Goal: Register for event/course

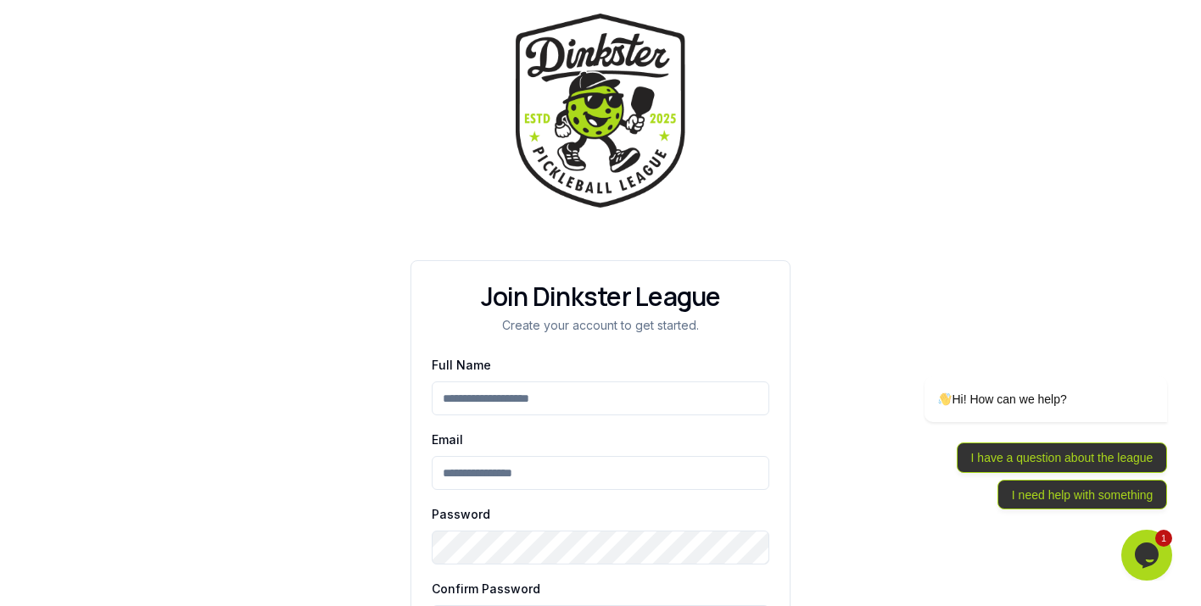
scroll to position [90, 0]
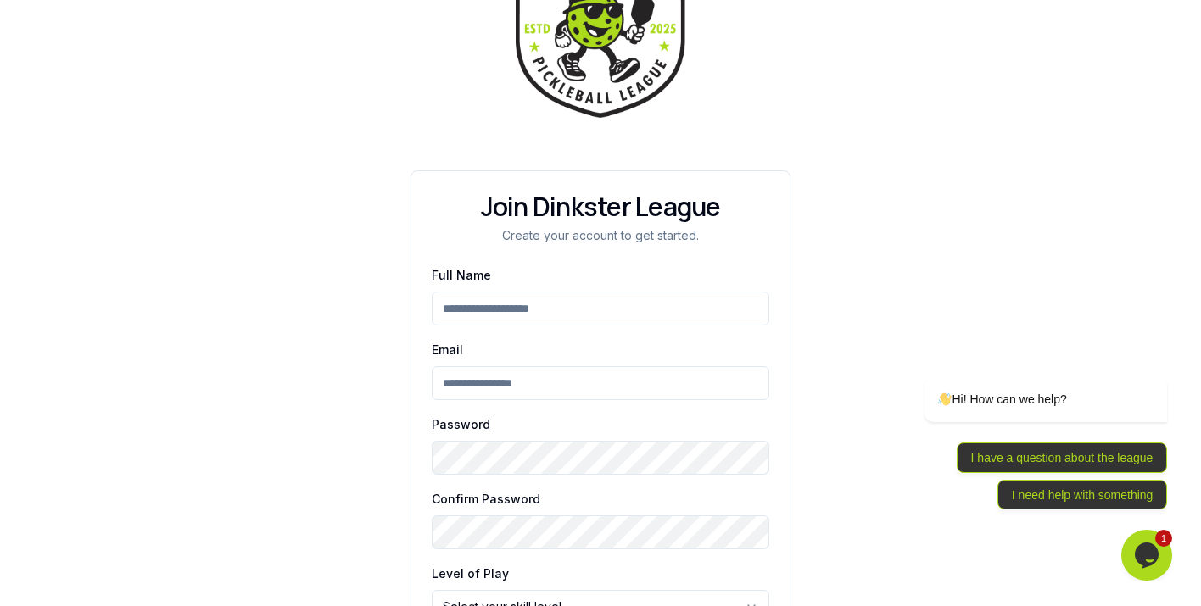
click at [526, 301] on input "Full Name" at bounding box center [601, 309] width 338 height 34
type input "*****"
click at [477, 389] on input "Email" at bounding box center [601, 383] width 338 height 34
type input "**********"
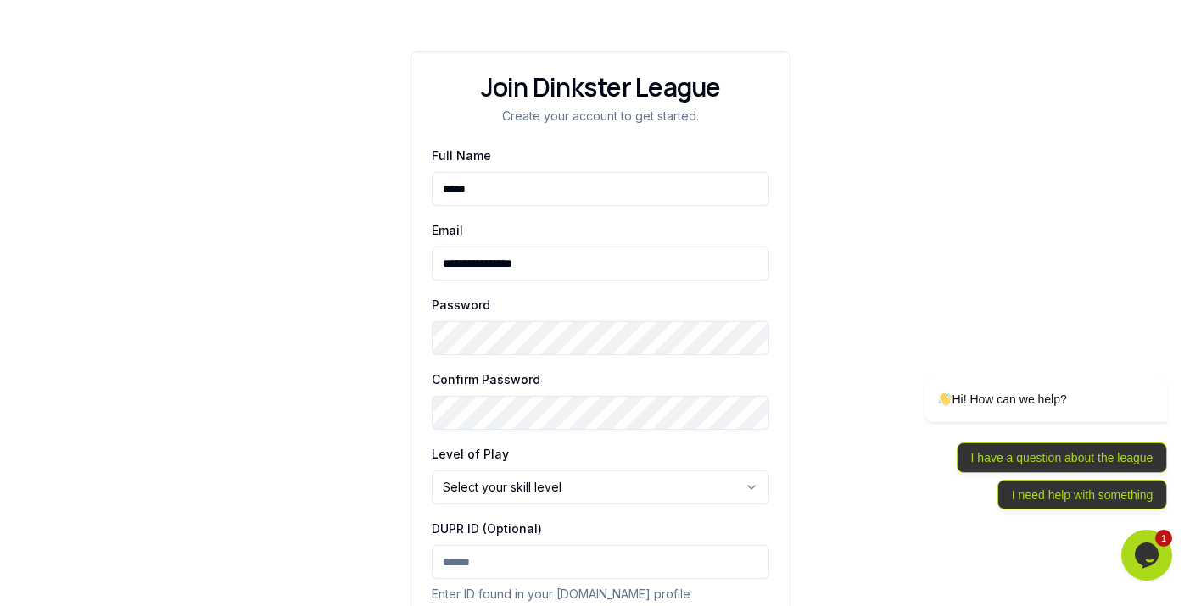
click at [478, 444] on form "**********" at bounding box center [601, 413] width 338 height 536
click at [455, 492] on html "**********" at bounding box center [600, 253] width 1201 height 925
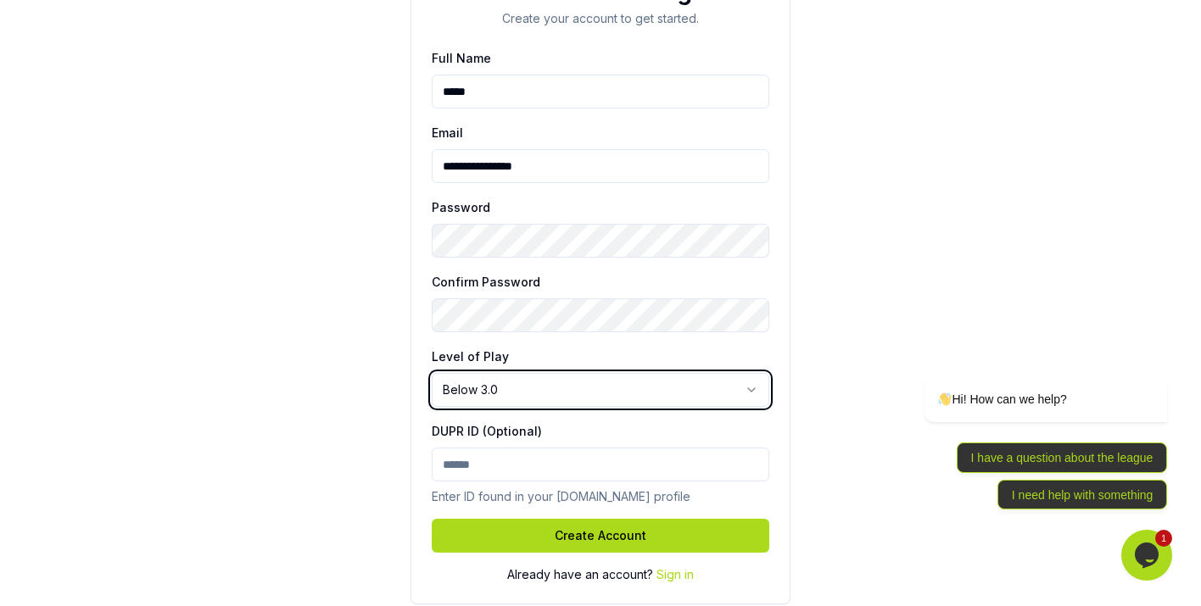
scroll to position [308, 0]
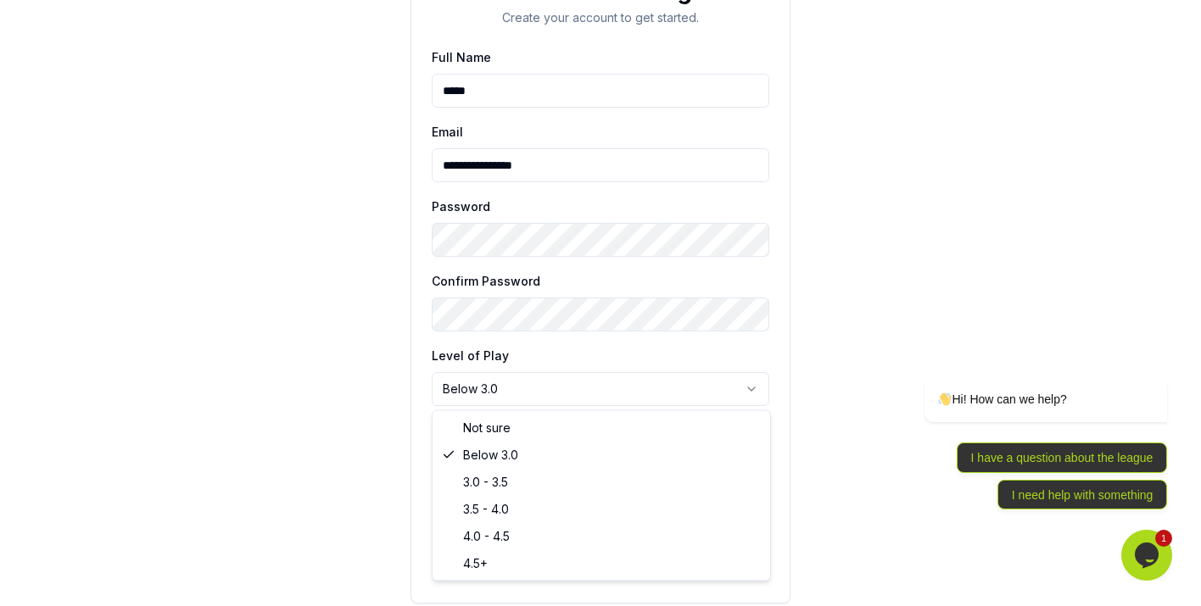
click at [494, 377] on html "**********" at bounding box center [600, 154] width 1201 height 925
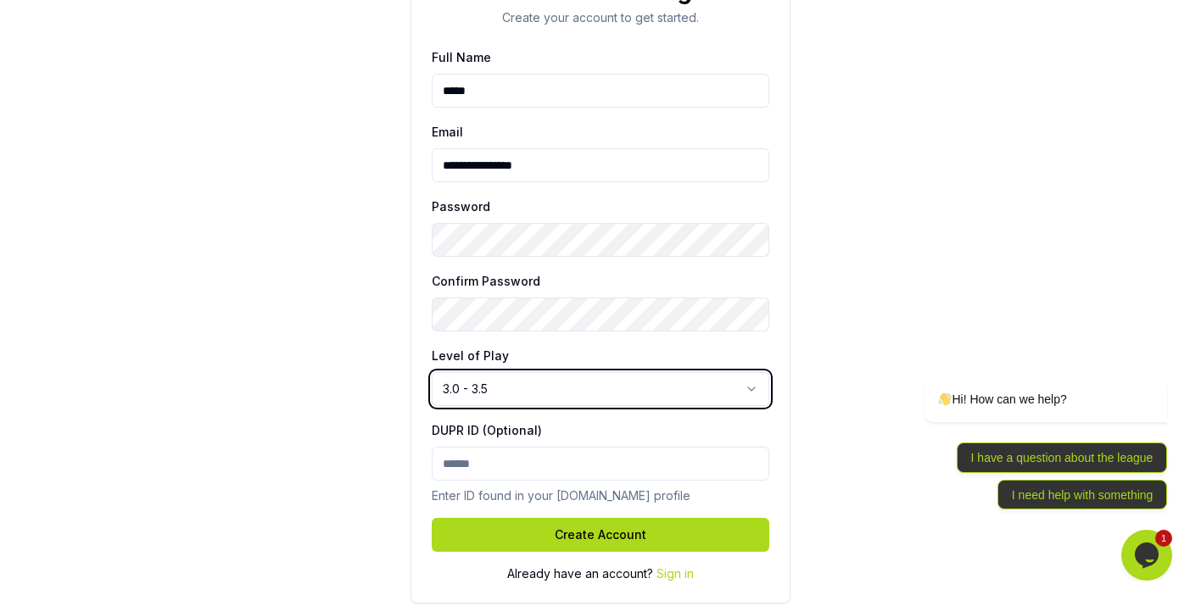
scroll to position [319, 0]
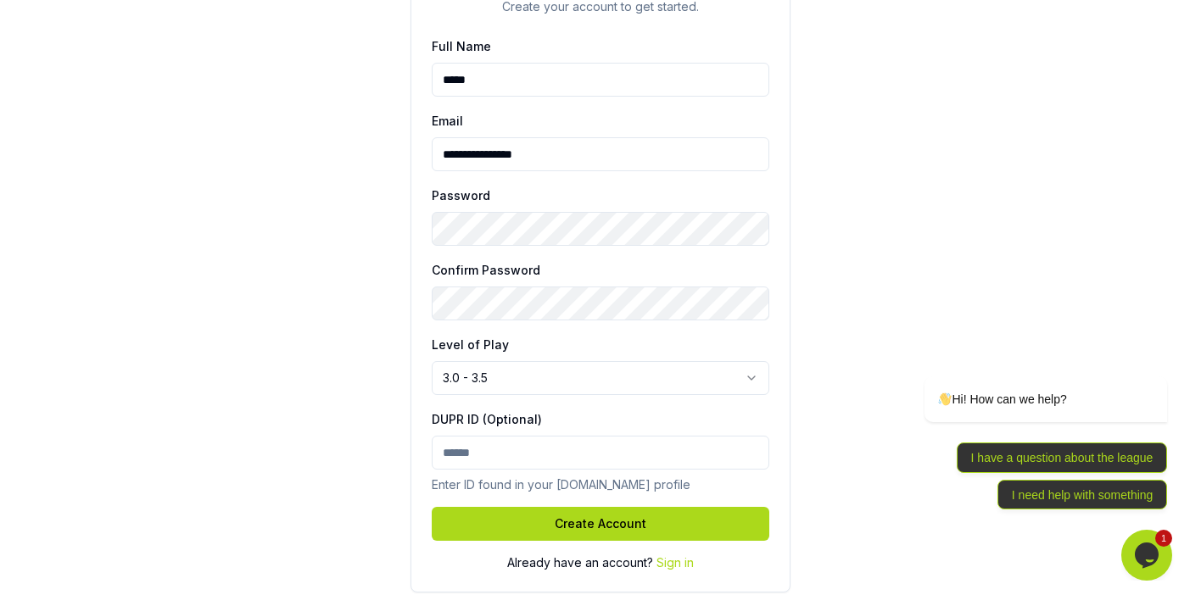
click at [464, 375] on html "**********" at bounding box center [600, 143] width 1201 height 925
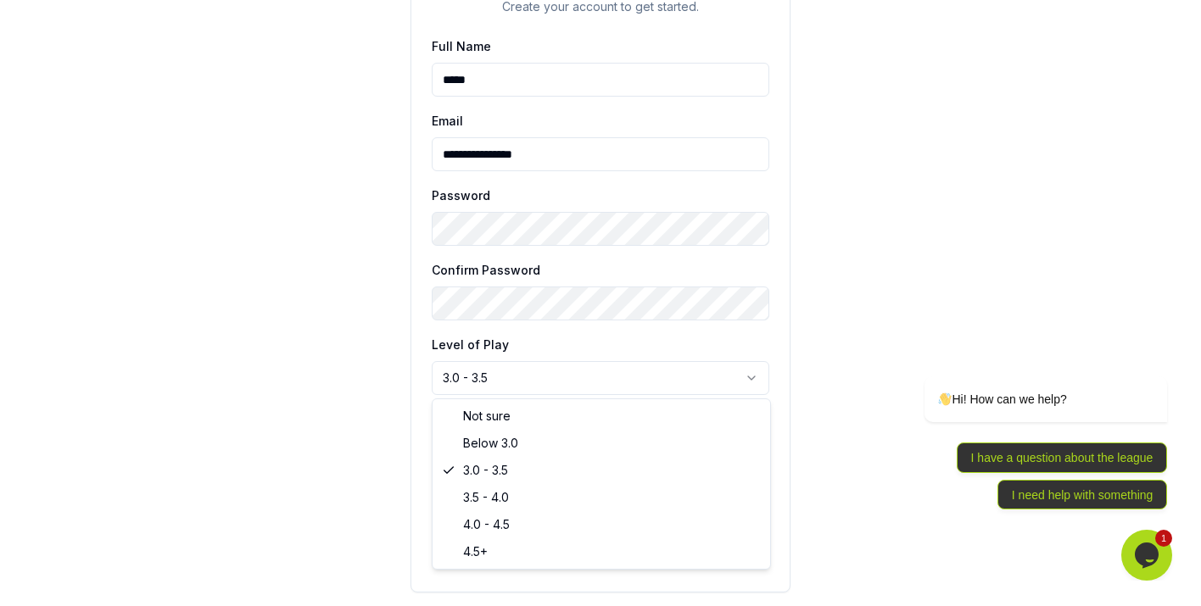
select select "****"
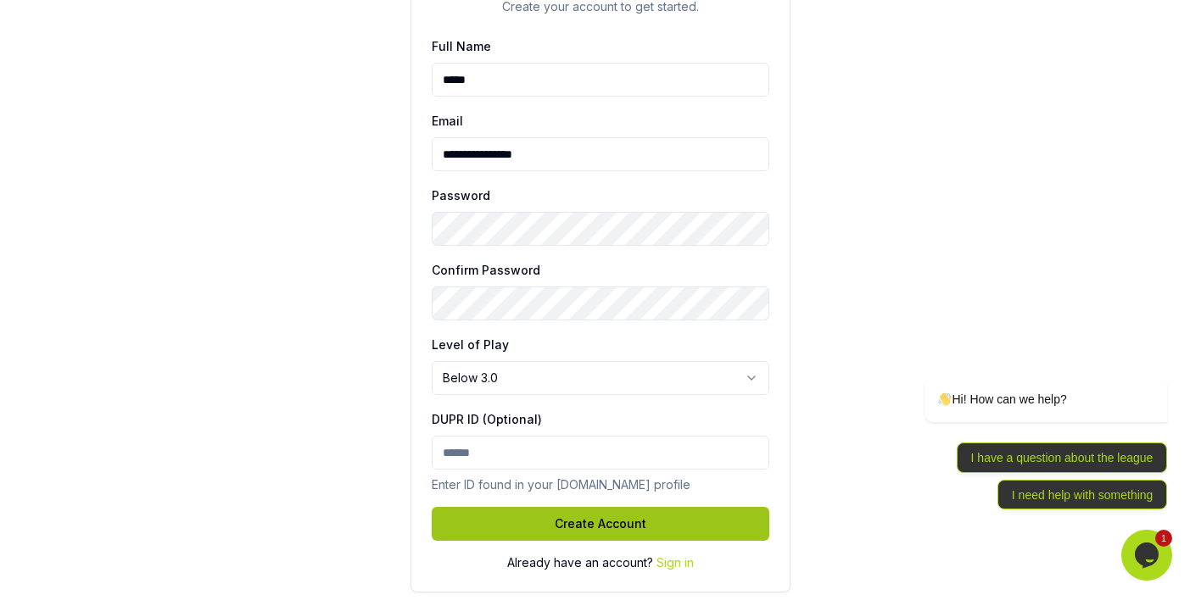
click at [481, 522] on button "Create Account" at bounding box center [601, 524] width 338 height 34
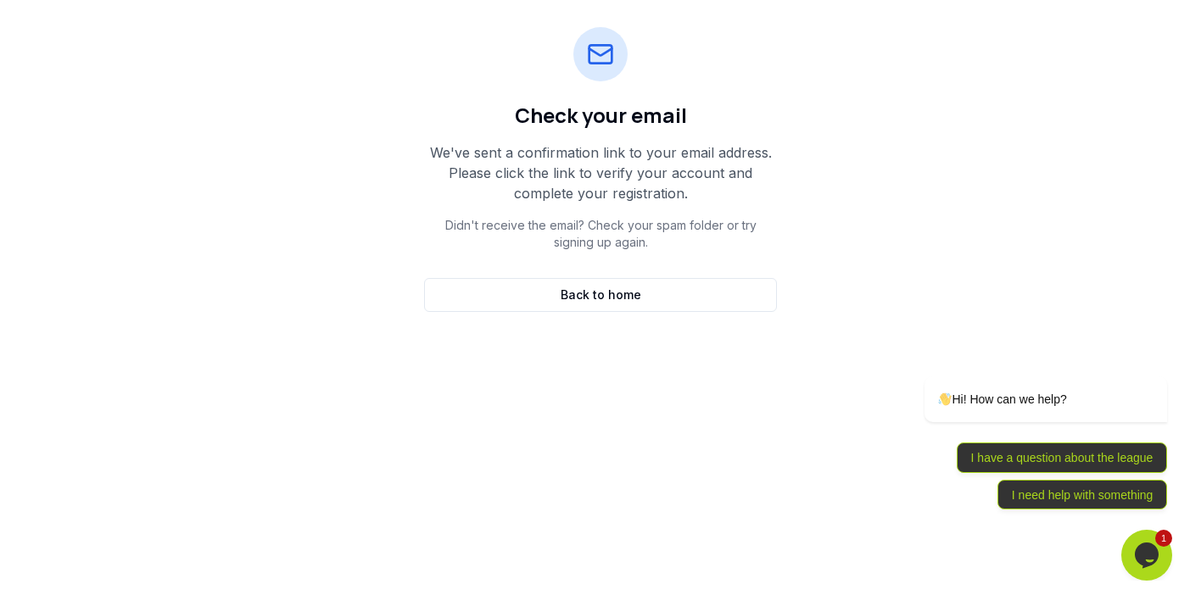
scroll to position [274, 0]
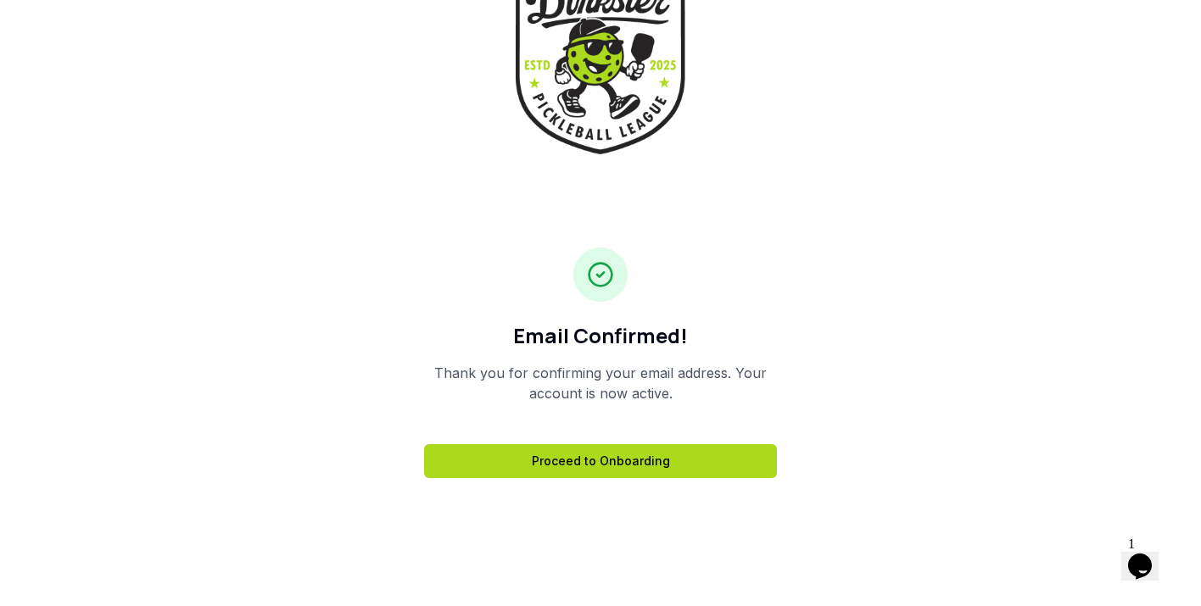
scroll to position [68, 0]
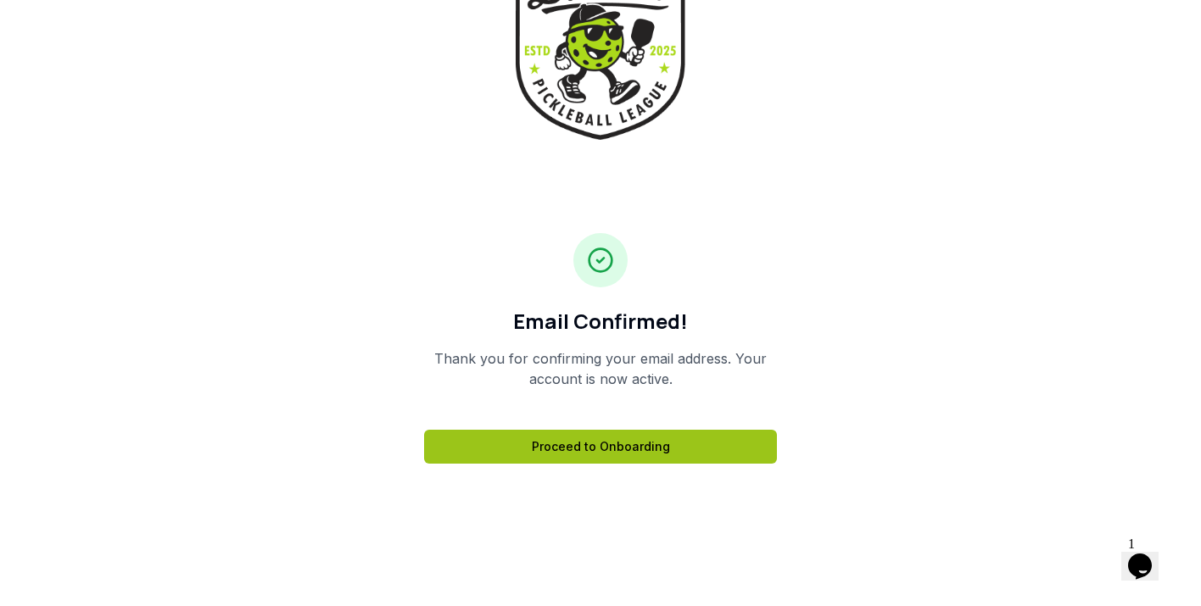
click at [569, 444] on link "Proceed to Onboarding" at bounding box center [600, 447] width 353 height 34
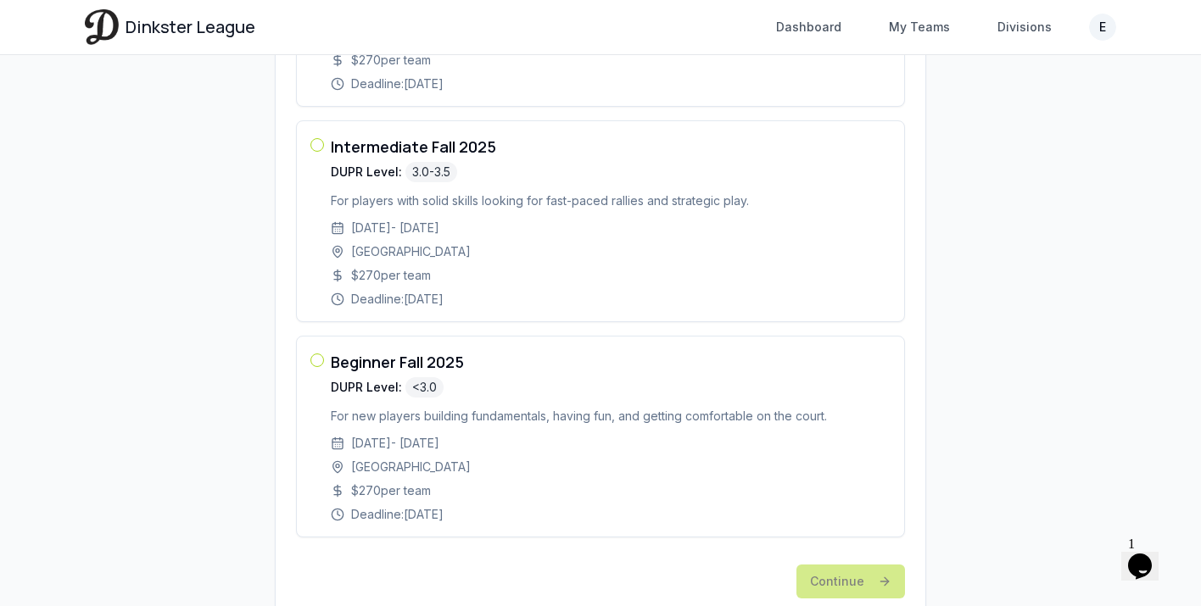
scroll to position [711, 0]
click at [570, 444] on div "Beginner Fall 2025 DUPR Level: <3.0 For new players building fundamentals, havi…" at bounding box center [611, 435] width 560 height 173
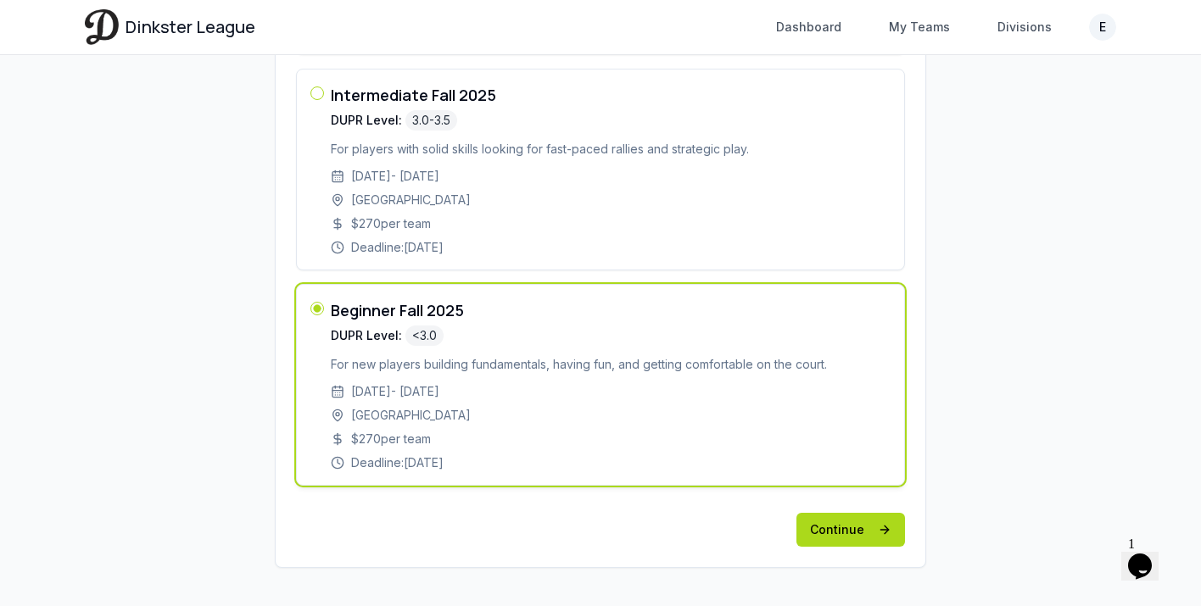
scroll to position [794, 0]
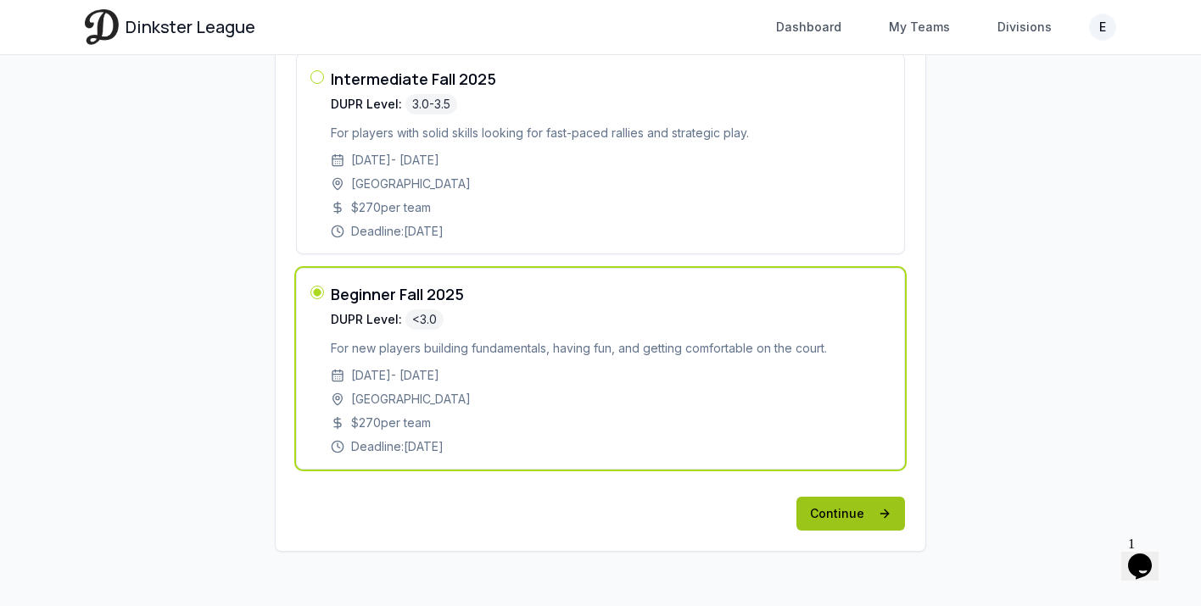
click at [840, 517] on button "Continue" at bounding box center [850, 514] width 109 height 34
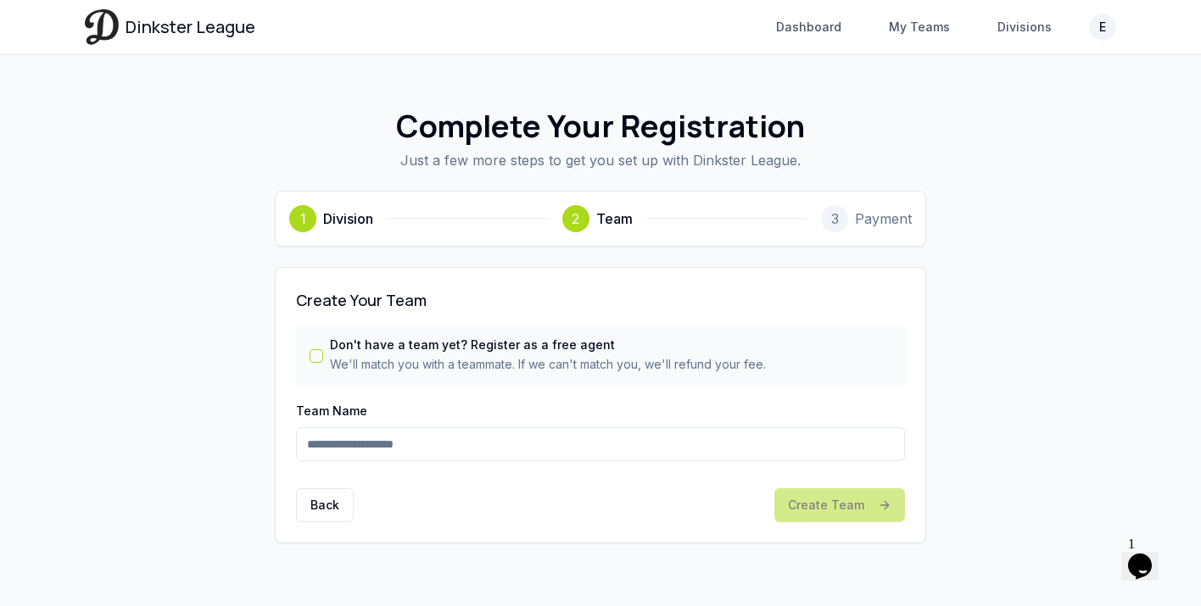
scroll to position [0, 0]
click at [362, 366] on p "We'll match you with a teammate. If we can't match you, we'll refund your fee." at bounding box center [548, 364] width 436 height 17
click at [320, 354] on button "Don't have a team yet? Register as a free agent" at bounding box center [317, 356] width 14 height 14
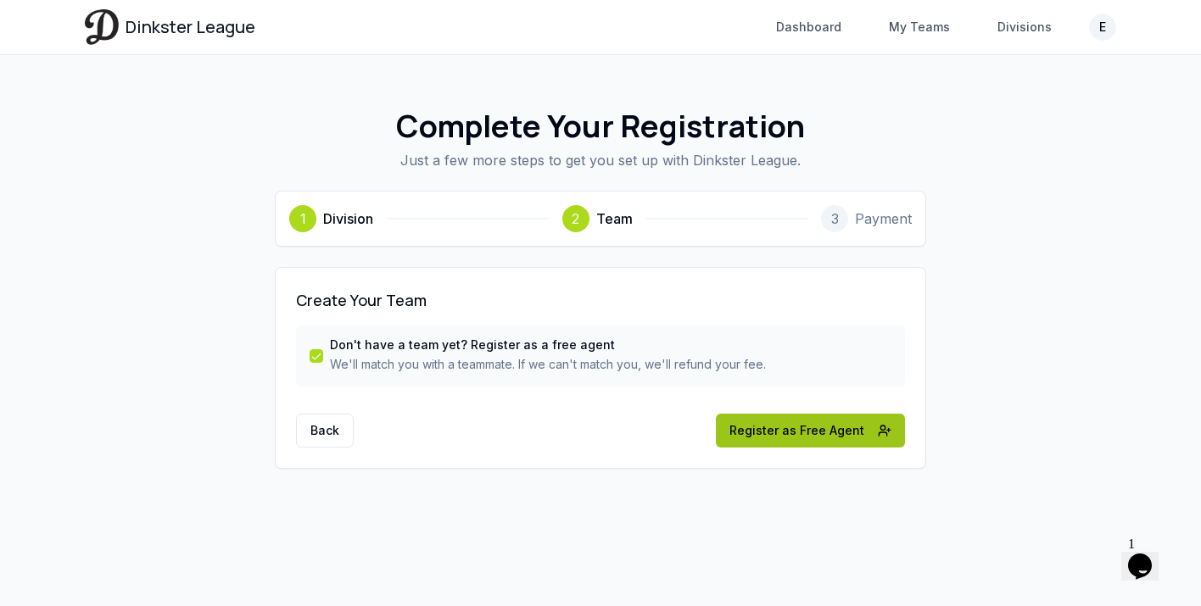
click at [785, 439] on button "Register as Free Agent" at bounding box center [810, 431] width 189 height 34
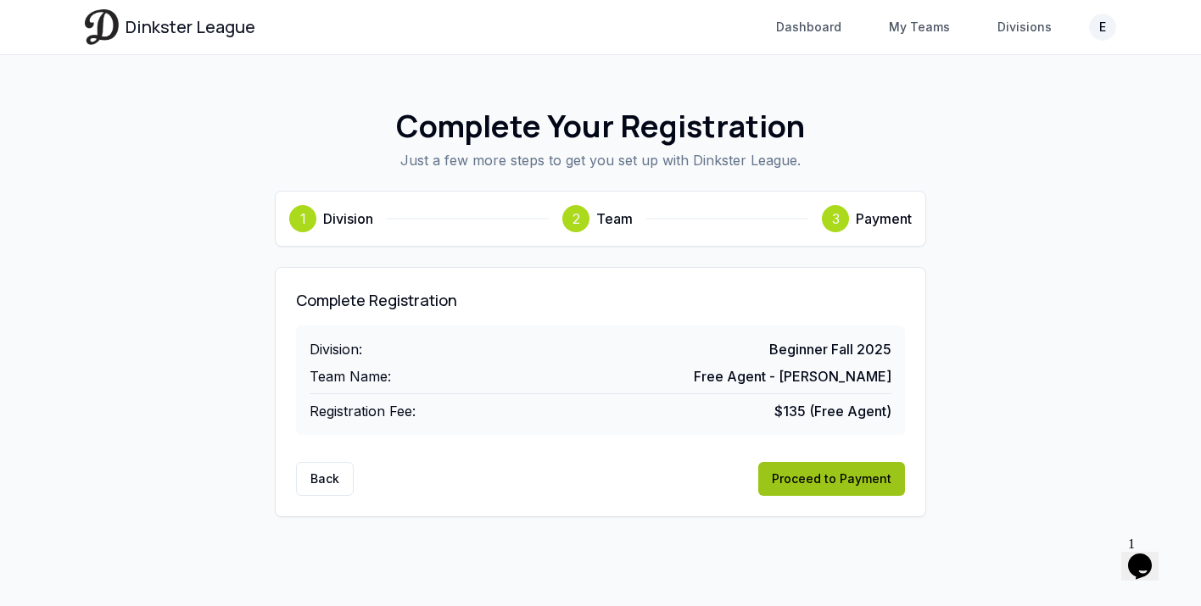
click at [802, 485] on button "Proceed to Payment" at bounding box center [831, 479] width 147 height 34
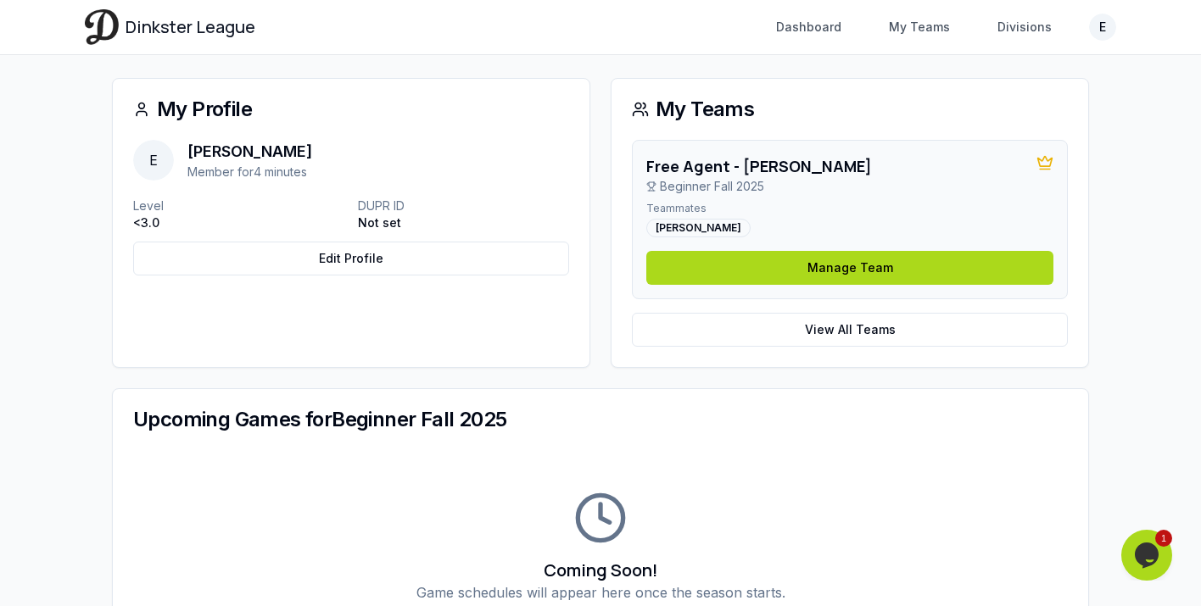
scroll to position [71, 0]
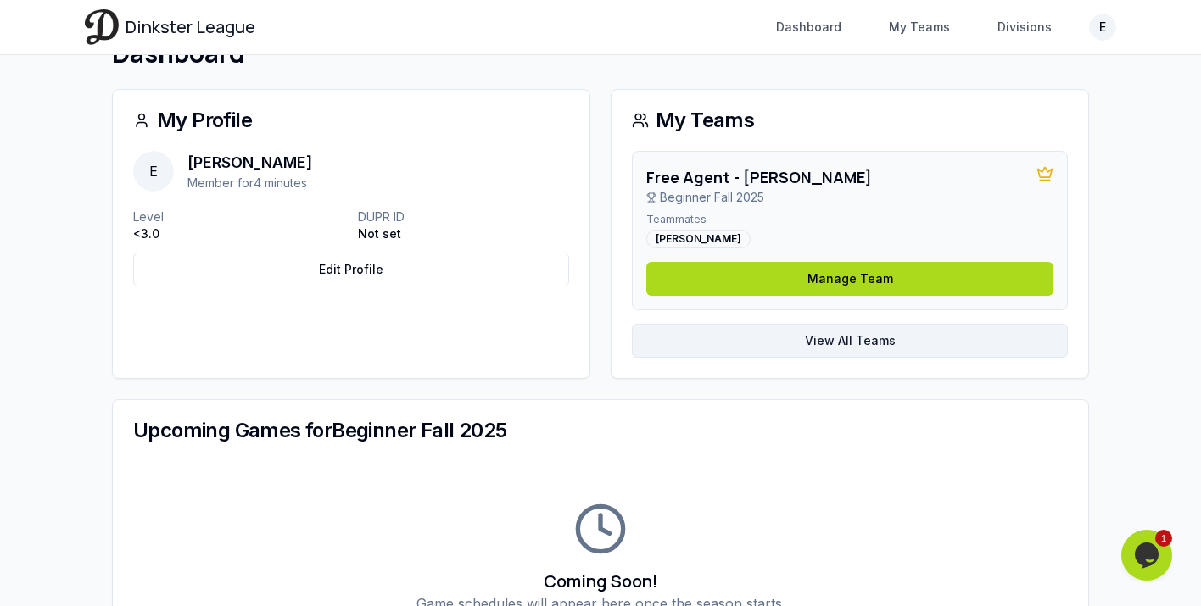
click at [673, 353] on link "View All Teams" at bounding box center [850, 341] width 436 height 34
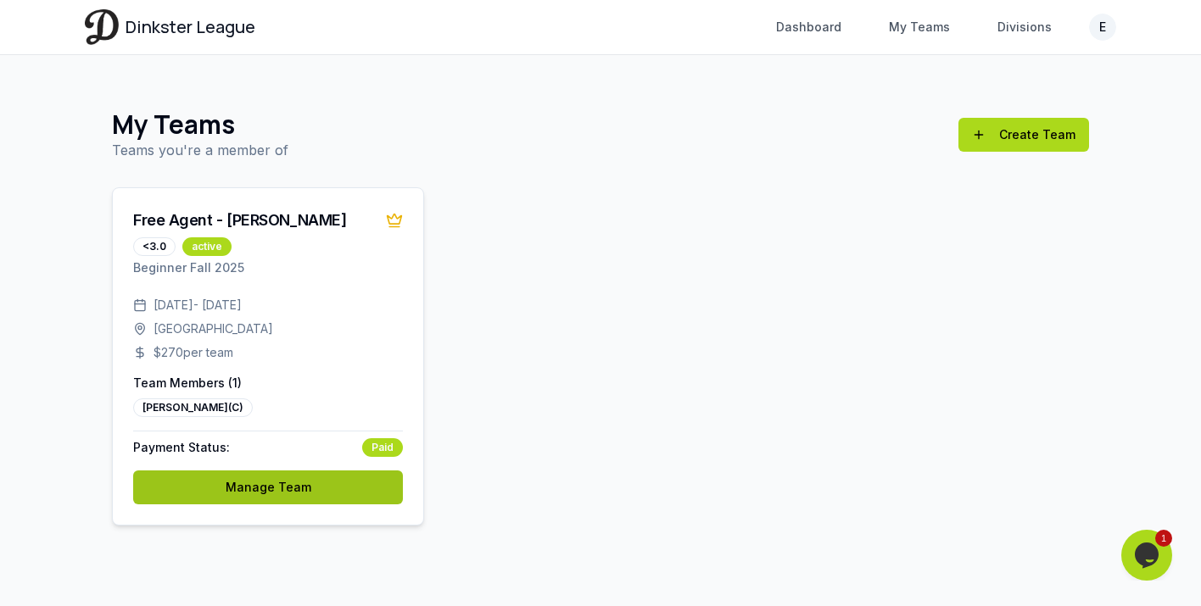
click at [298, 496] on link "Manage Team" at bounding box center [268, 488] width 270 height 34
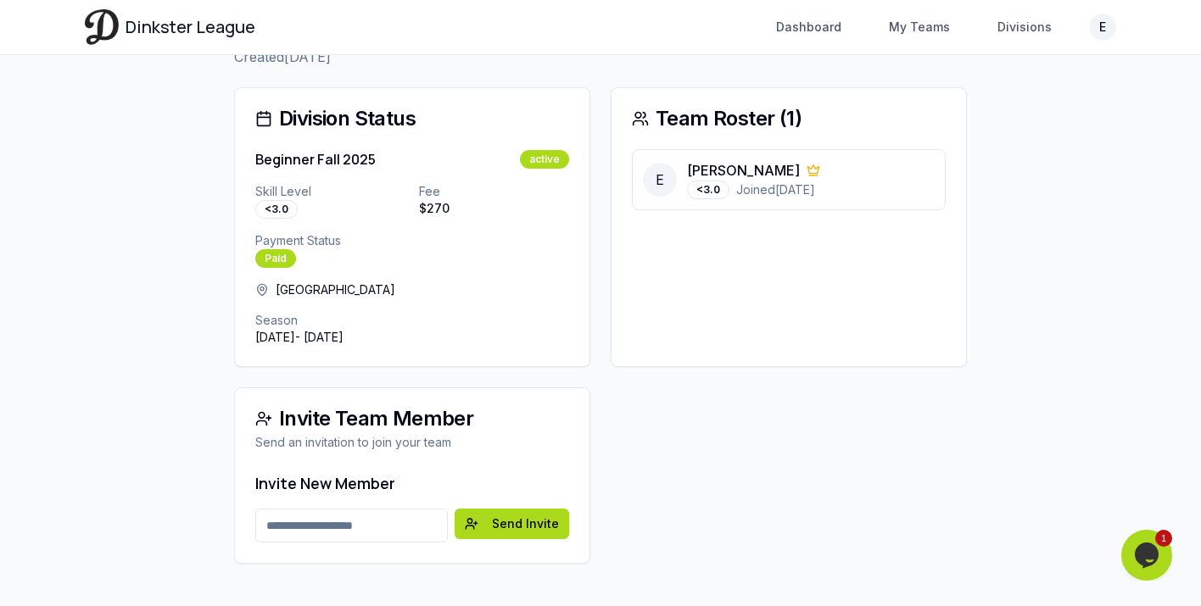
scroll to position [142, 0]
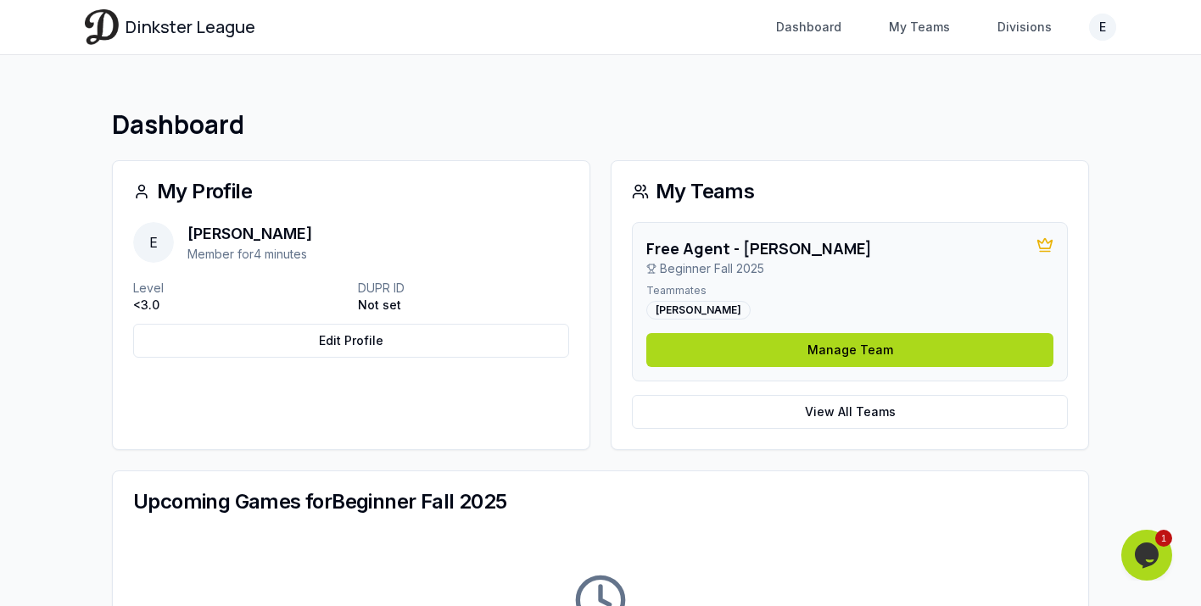
click at [982, 109] on span "Profile" at bounding box center [982, 115] width 36 height 17
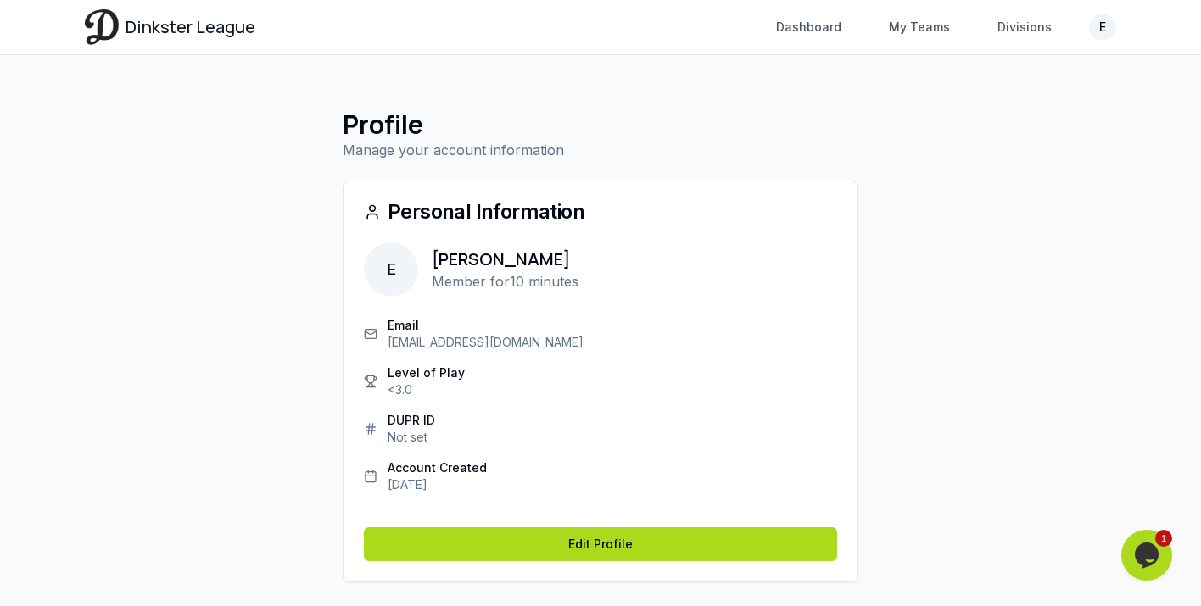
scroll to position [31, 0]
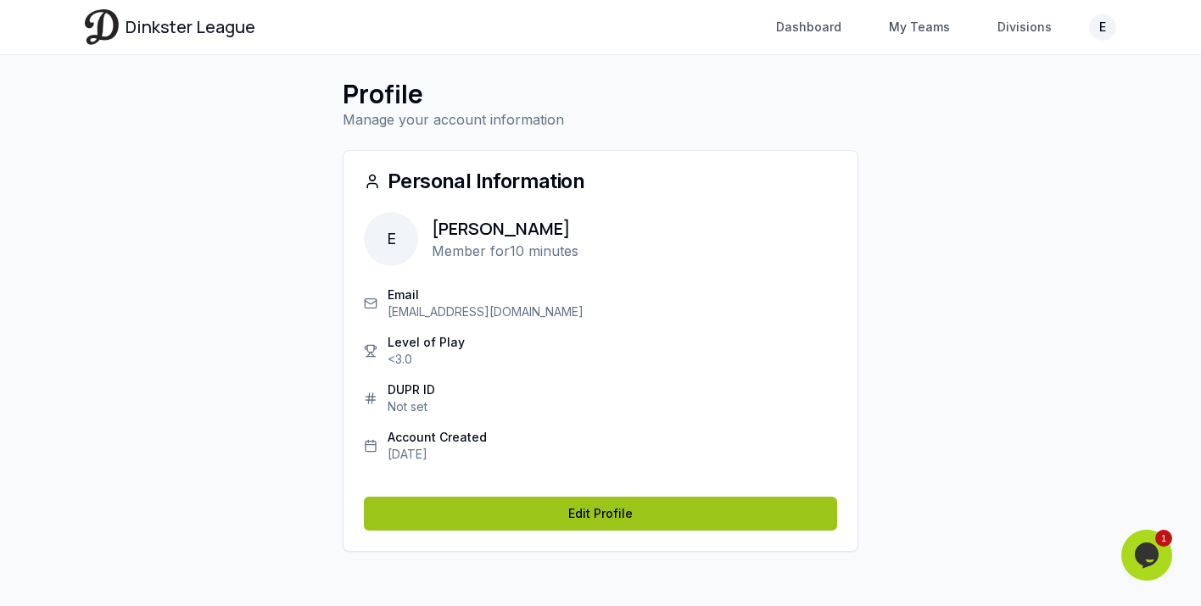
click at [579, 526] on link "Edit Profile" at bounding box center [600, 514] width 473 height 34
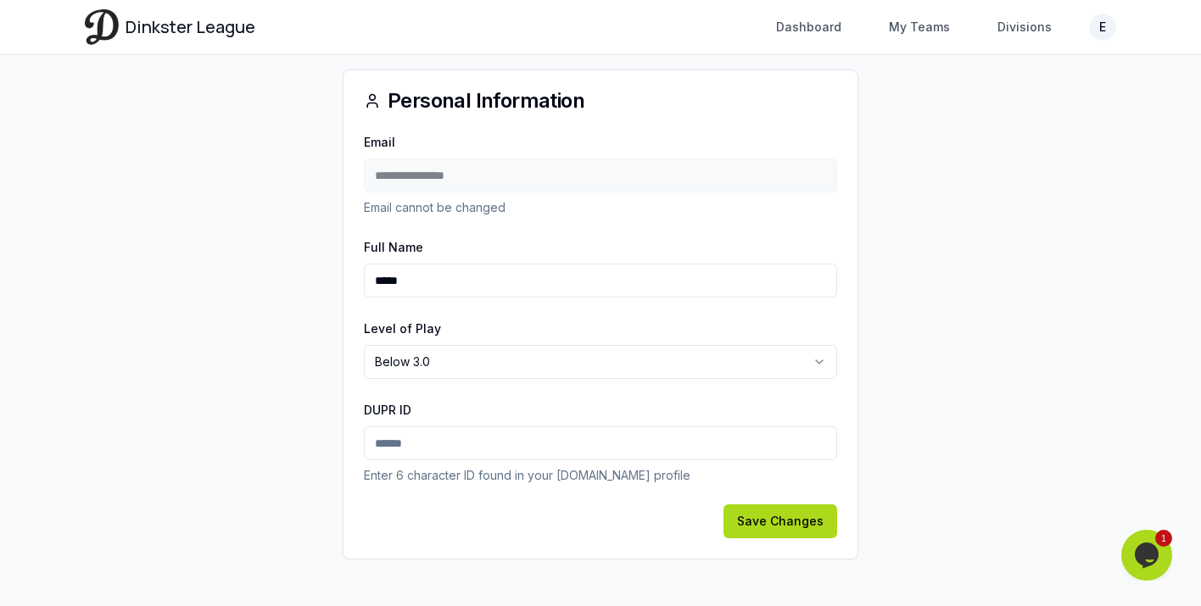
scroll to position [113, 0]
click at [796, 32] on link "Dashboard" at bounding box center [809, 27] width 86 height 31
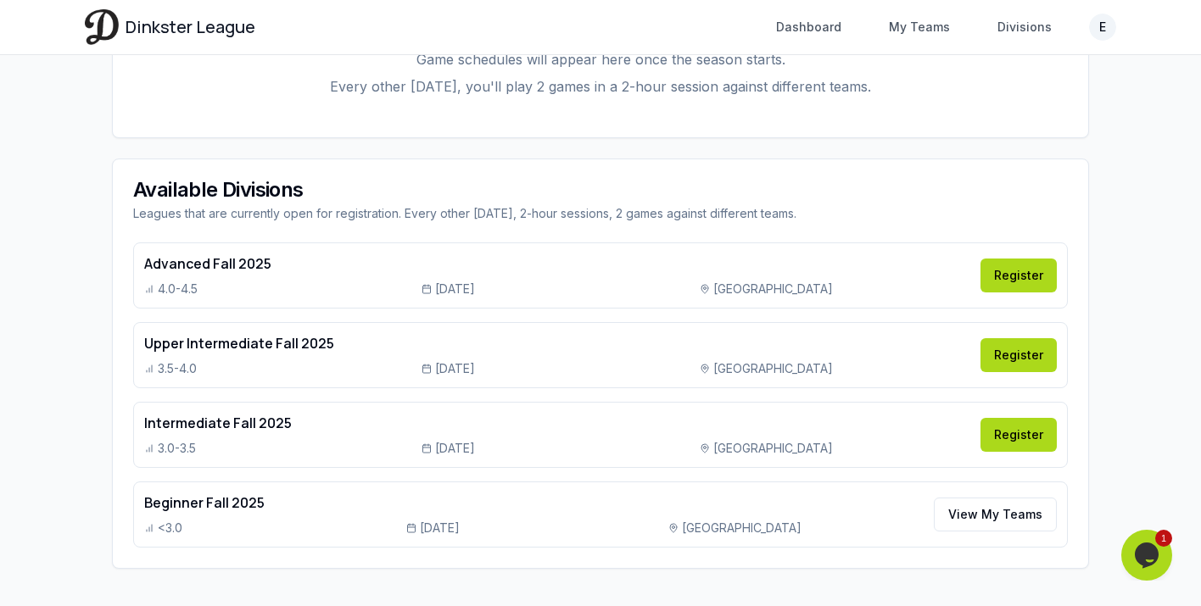
scroll to position [617, 0]
click at [1102, 30] on html "Dinkster League Dashboard My Teams Divisions E Toggle navigation menu Dashboard…" at bounding box center [600, 2] width 1201 height 1239
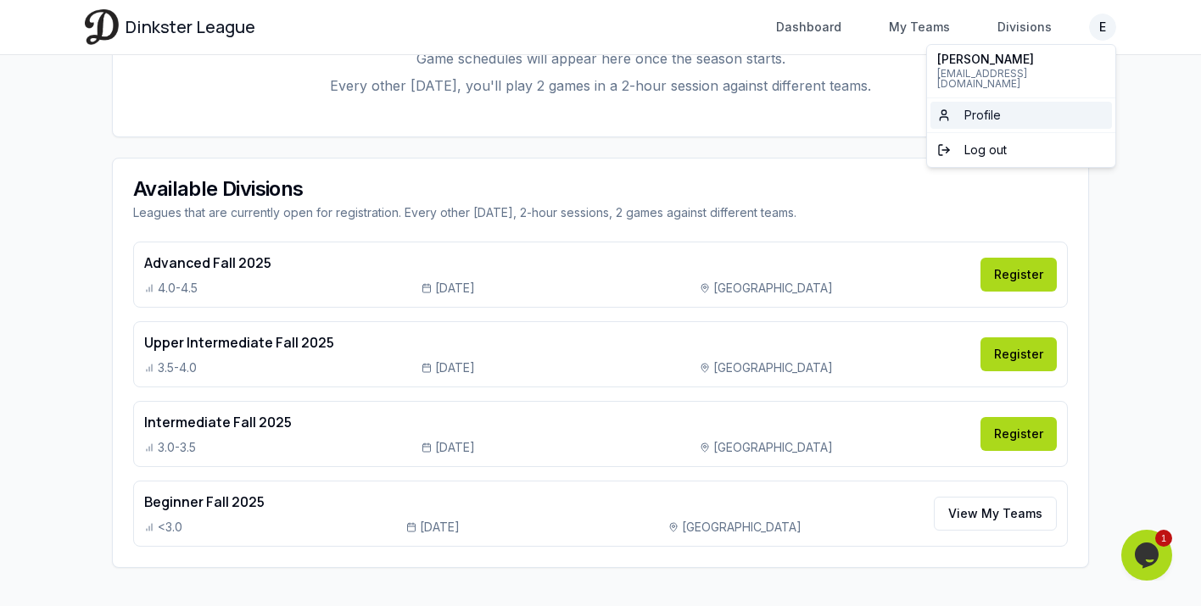
click at [1012, 104] on link "Profile" at bounding box center [1020, 115] width 181 height 27
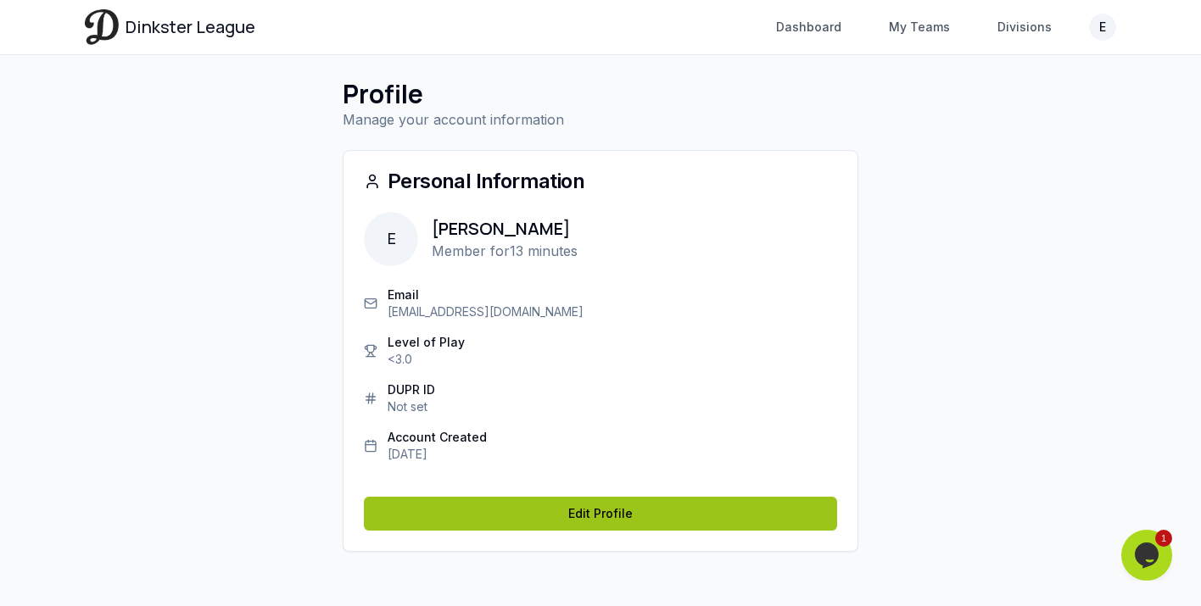
click at [672, 525] on link "Edit Profile" at bounding box center [600, 514] width 473 height 34
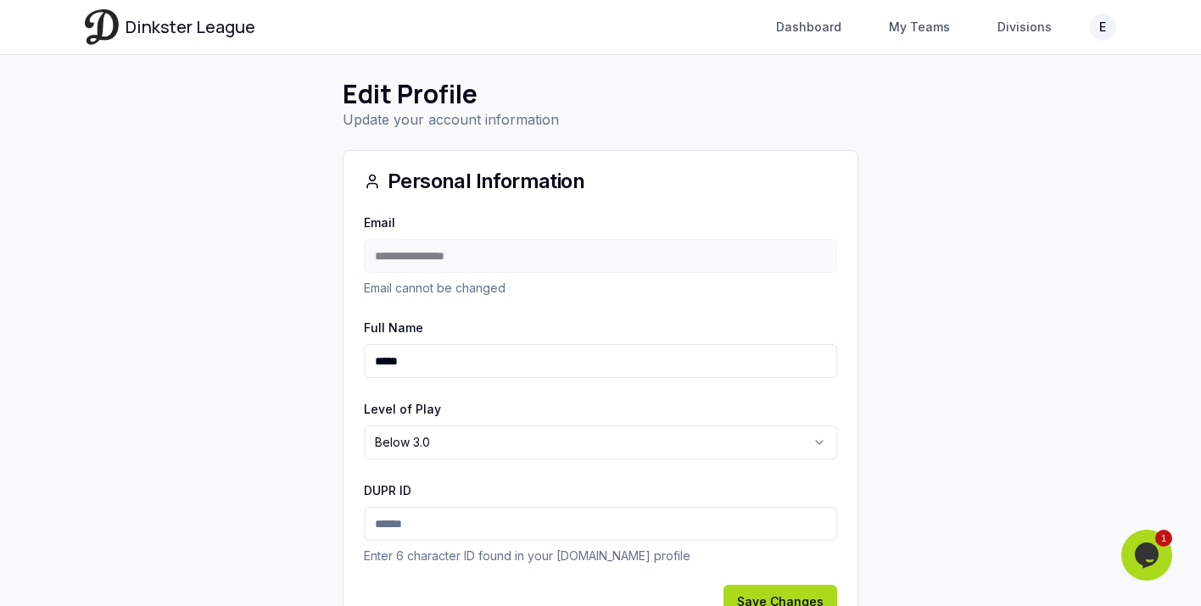
scroll to position [119, 0]
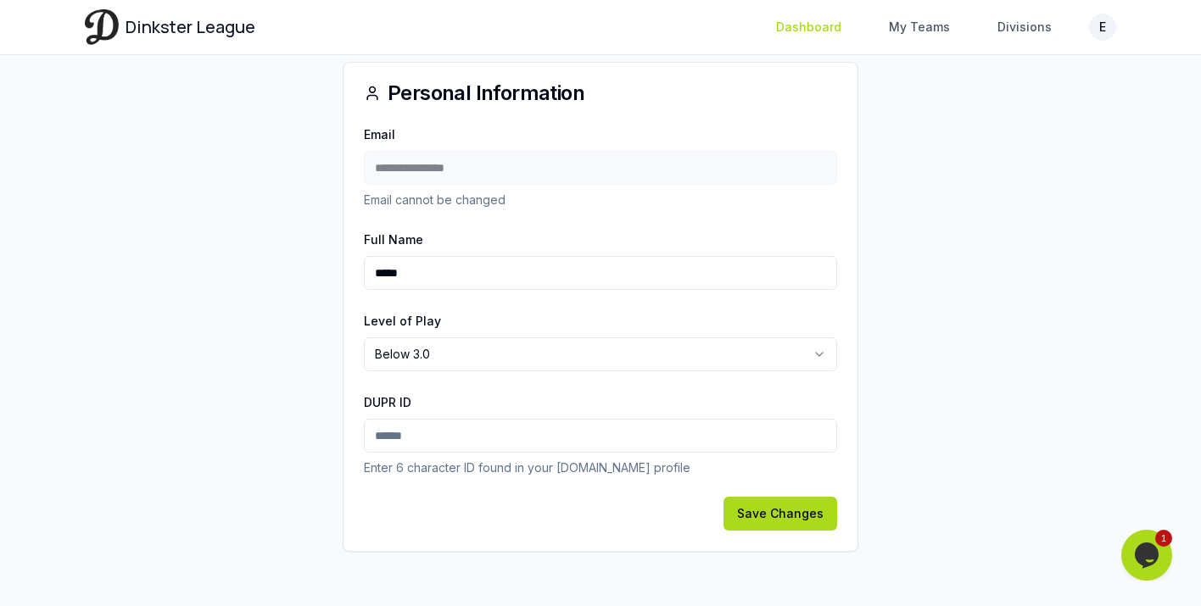
click at [805, 29] on link "Dashboard" at bounding box center [809, 27] width 86 height 31
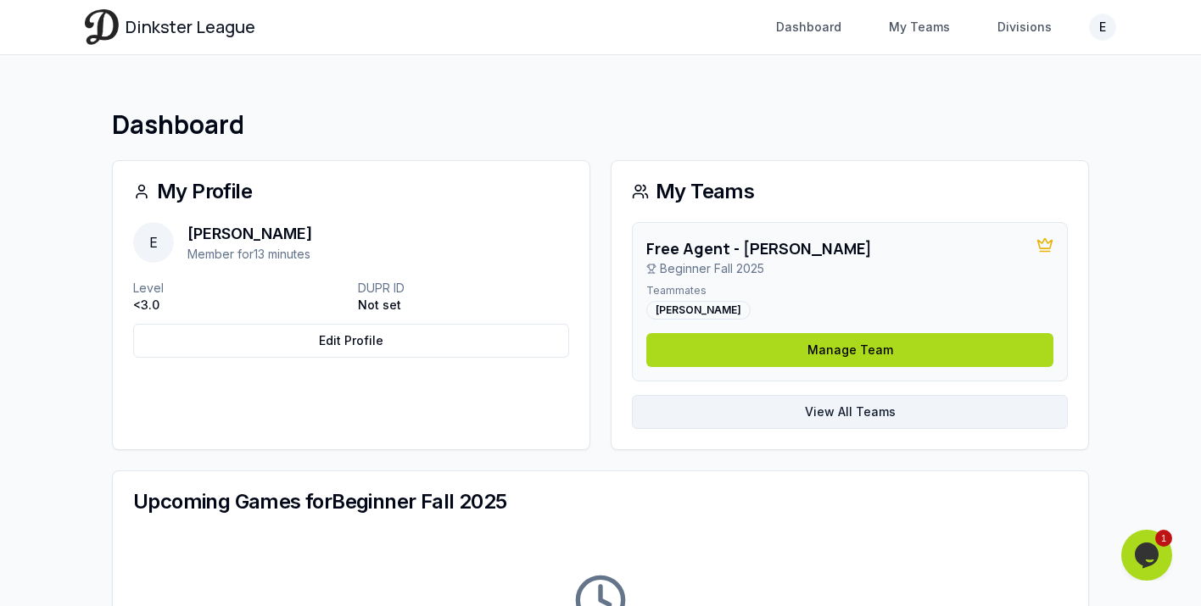
click at [768, 410] on link "View All Teams" at bounding box center [850, 412] width 436 height 34
